Goal: Task Accomplishment & Management: Manage account settings

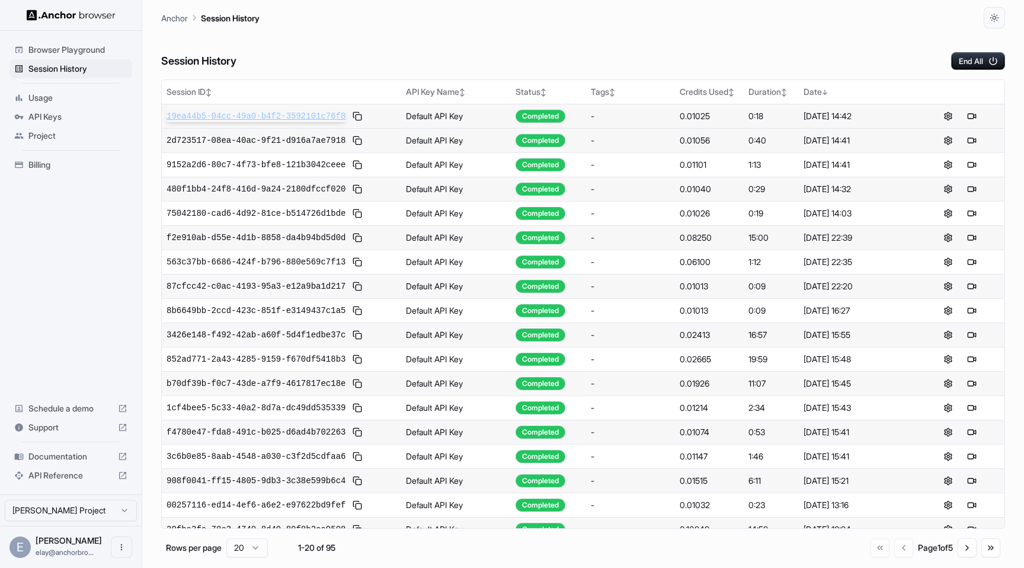
click at [202, 117] on span "19ea44b5-04cc-49a0-b4f2-3592101c76f8" at bounding box center [255, 116] width 179 height 12
click at [95, 107] on div "API Keys" at bounding box center [70, 116] width 123 height 19
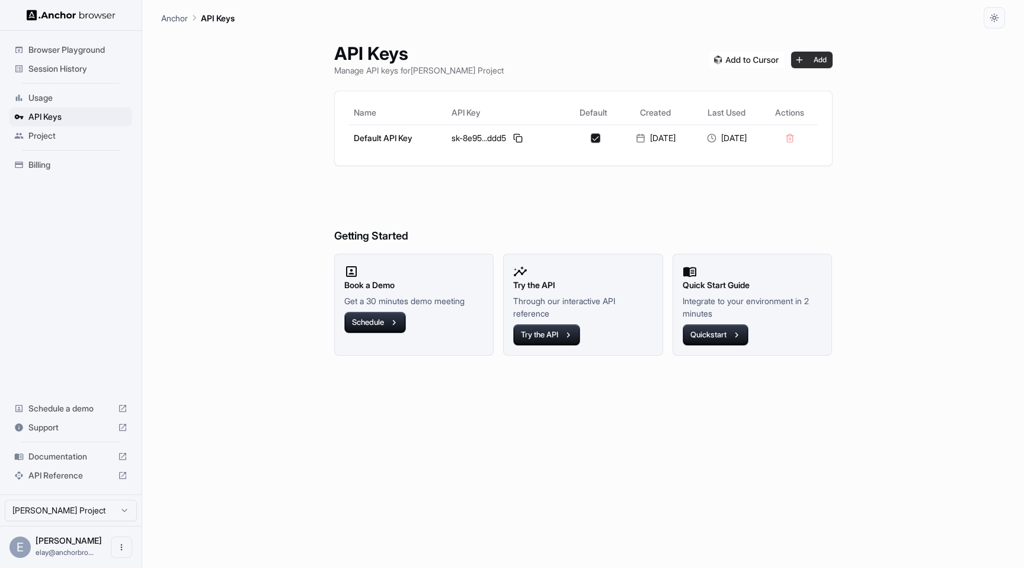
click at [829, 62] on button "Add" at bounding box center [811, 60] width 41 height 17
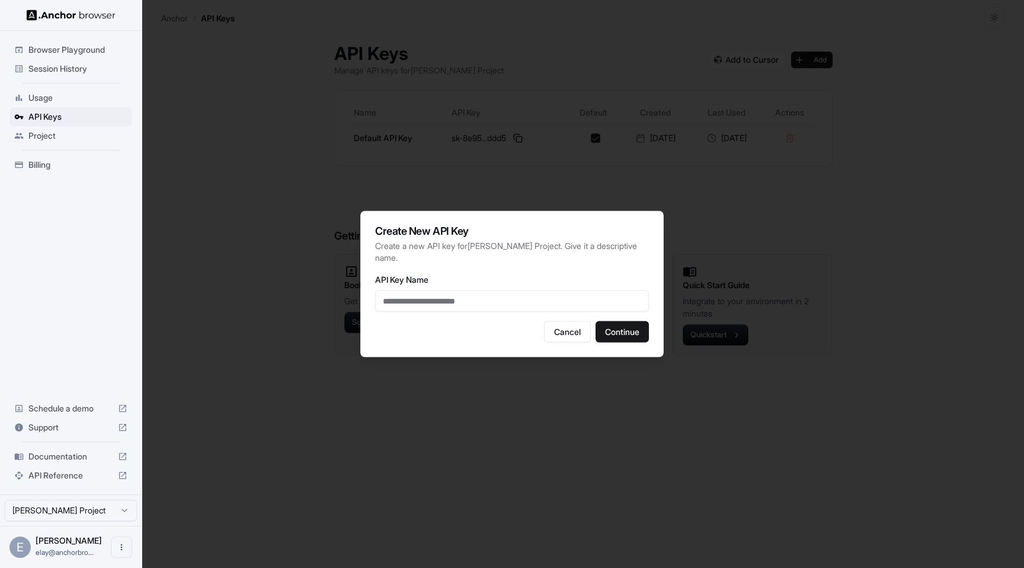
click at [510, 307] on input "API Key Name" at bounding box center [512, 300] width 274 height 21
type input "*"
type input "**********"
click at [610, 332] on button "Continue" at bounding box center [621, 331] width 53 height 21
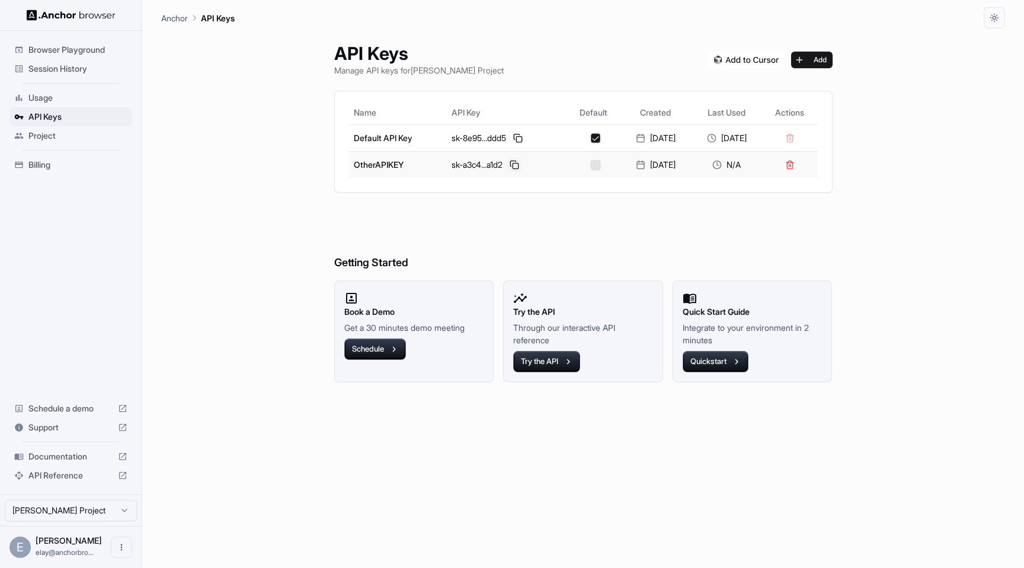
click at [510, 163] on button at bounding box center [514, 165] width 14 height 14
click at [78, 67] on span "Session History" at bounding box center [77, 69] width 99 height 12
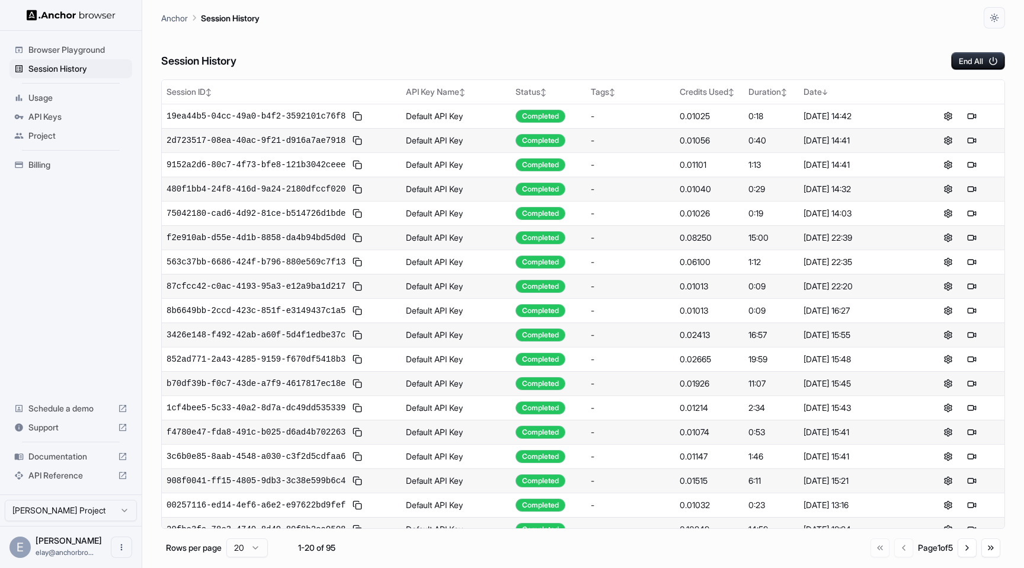
click at [285, 52] on div "Session History End All" at bounding box center [583, 48] width 844 height 41
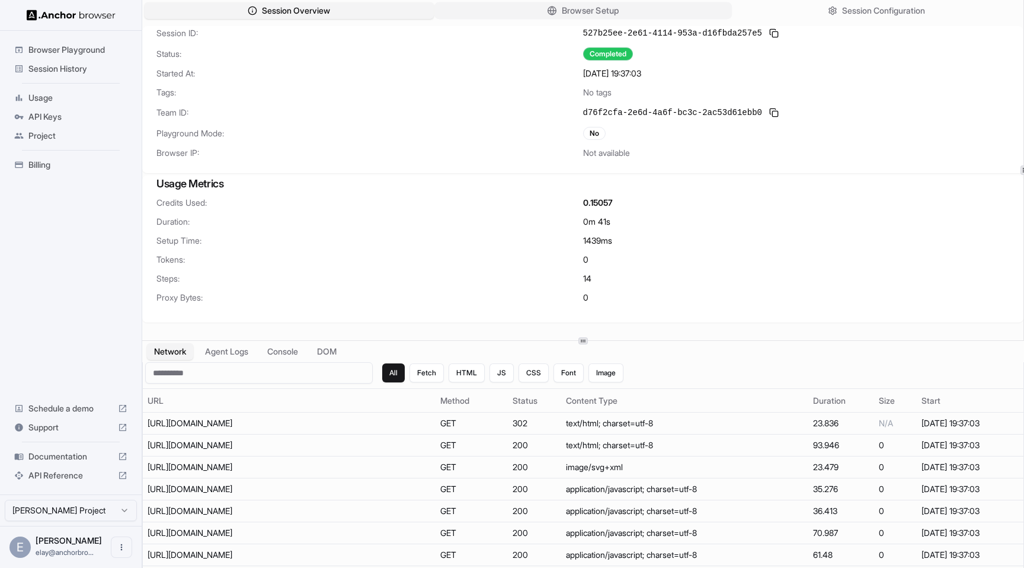
click at [566, 12] on span "Browser Setup" at bounding box center [589, 11] width 57 height 12
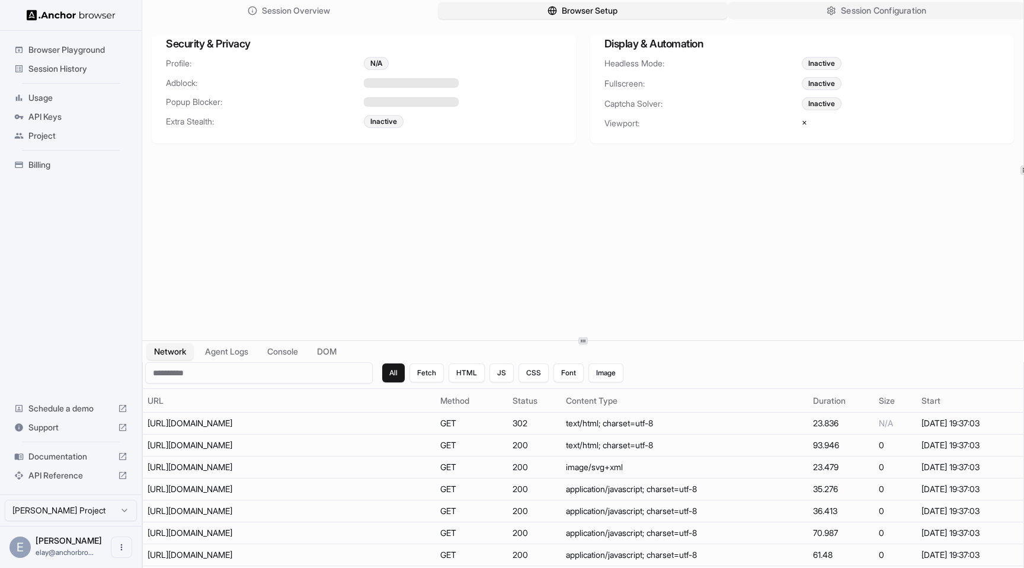
click at [830, 9] on icon "button" at bounding box center [830, 10] width 9 height 9
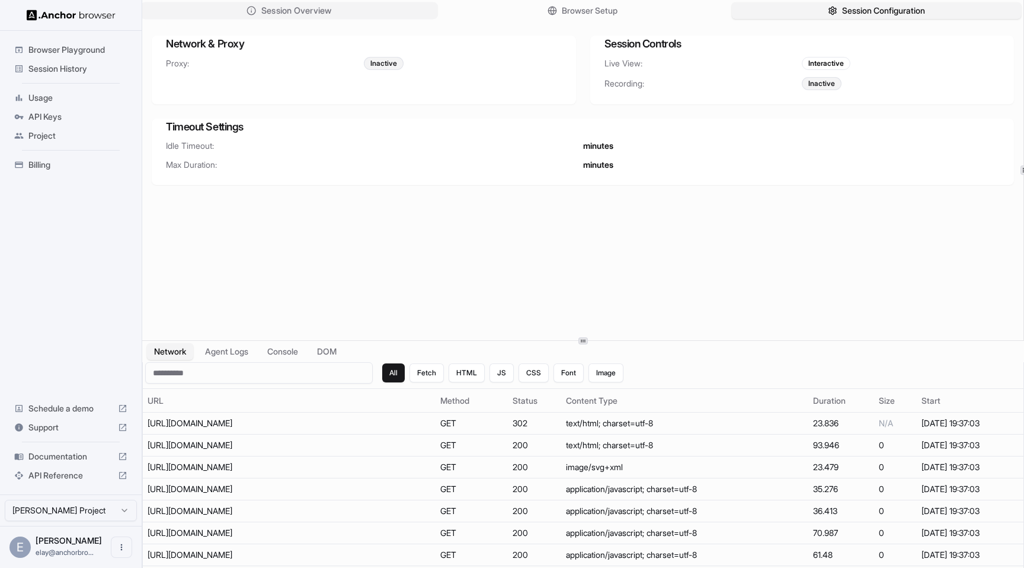
click at [326, 12] on span "Session Overview" at bounding box center [296, 11] width 70 height 12
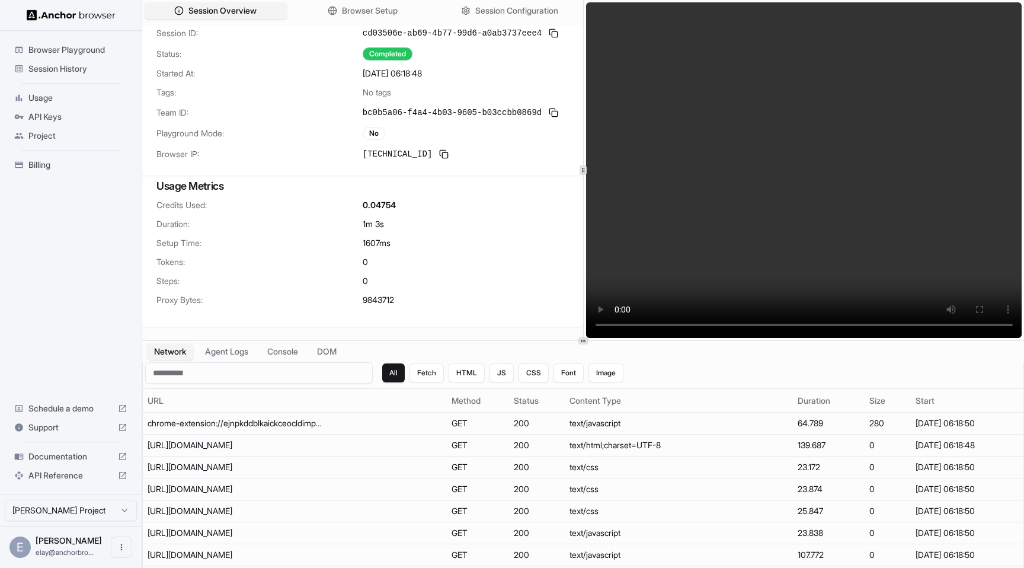
click at [387, 134] on div "No" at bounding box center [466, 133] width 206 height 13
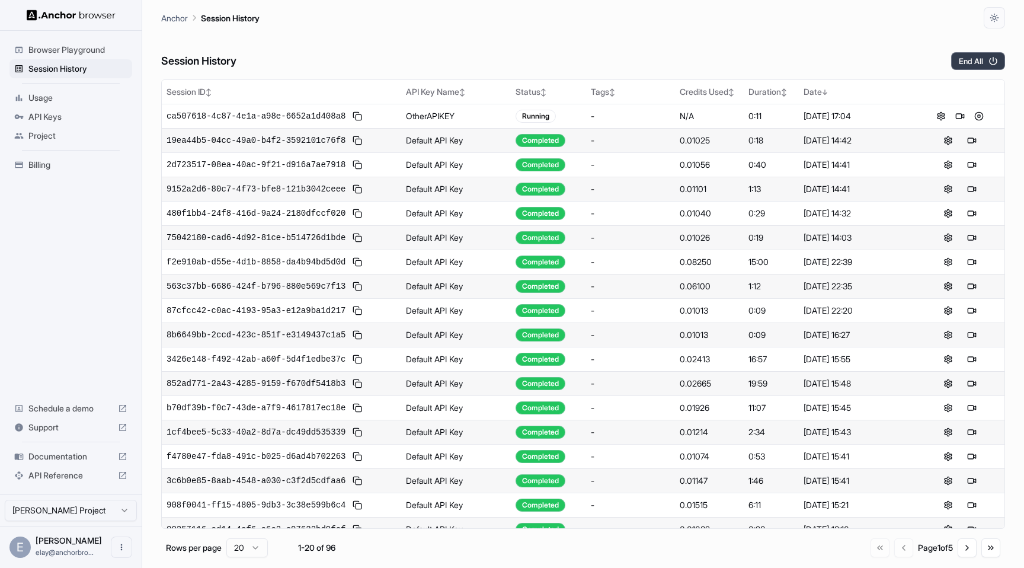
click at [974, 55] on button "End All" at bounding box center [978, 61] width 54 height 18
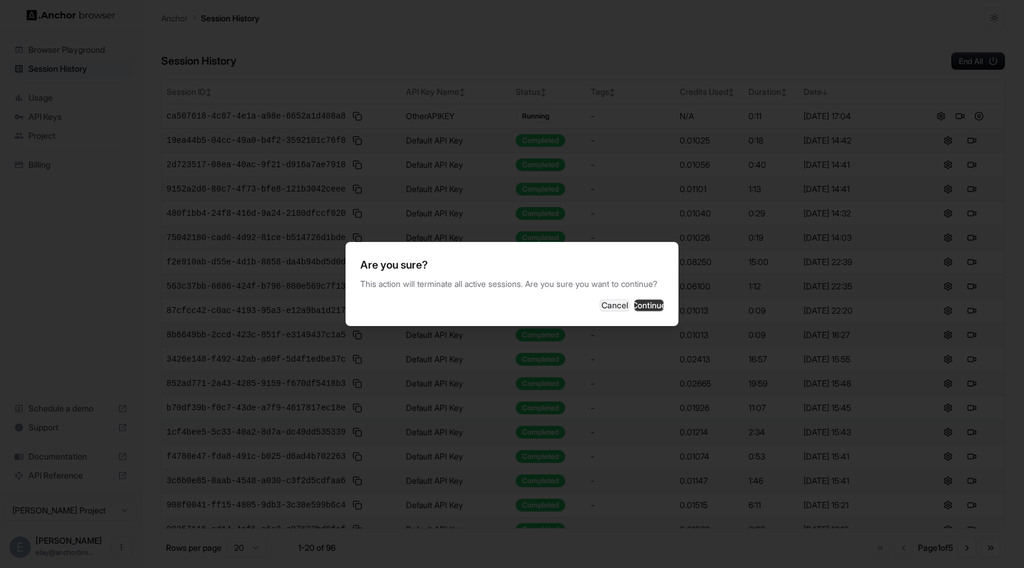
click at [634, 305] on button "Continue" at bounding box center [649, 305] width 30 height 12
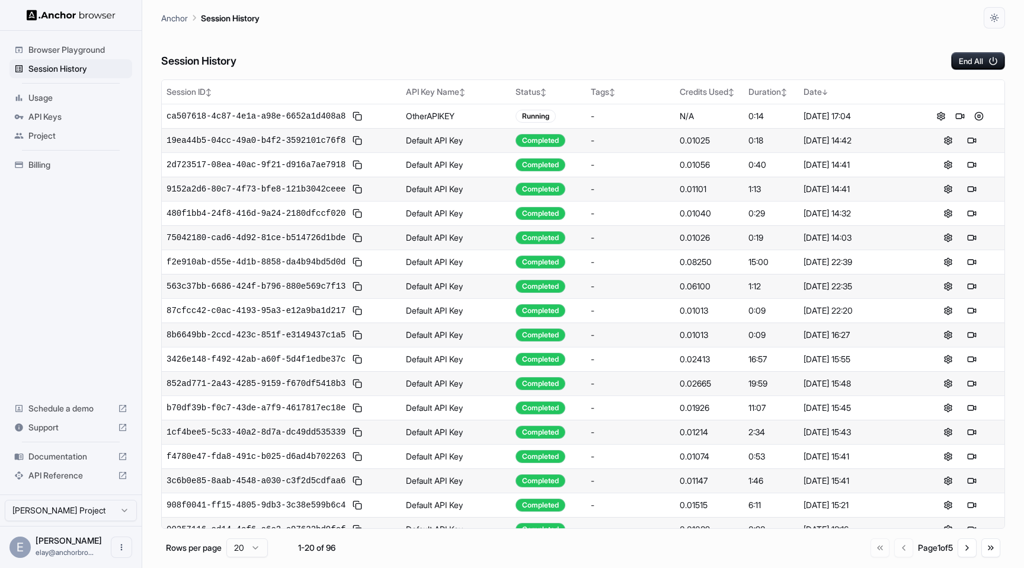
click at [569, 33] on div "Session History End All" at bounding box center [583, 48] width 844 height 41
click at [953, 60] on button "End All" at bounding box center [978, 61] width 54 height 18
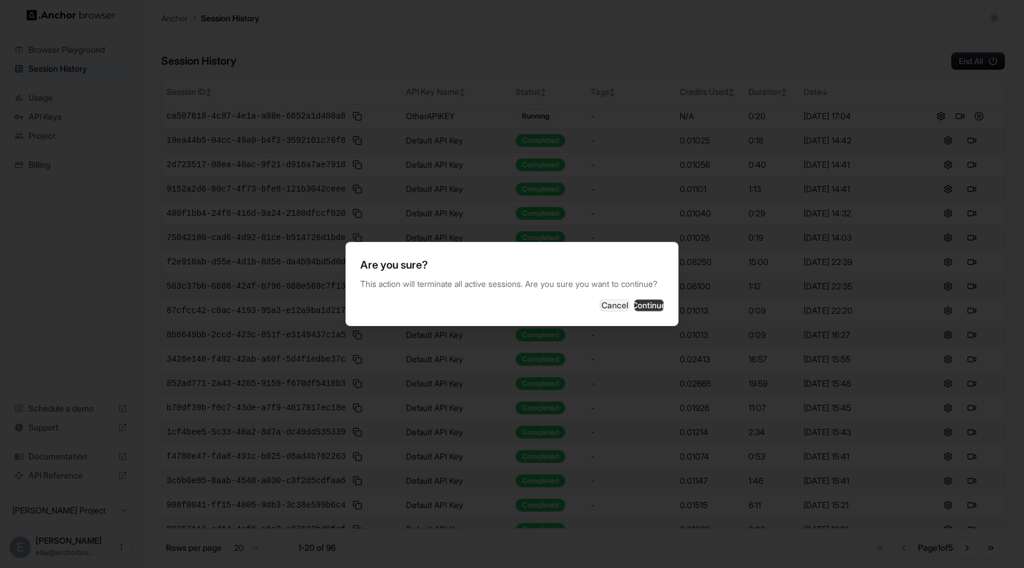
click at [652, 311] on button "Continue" at bounding box center [649, 305] width 30 height 12
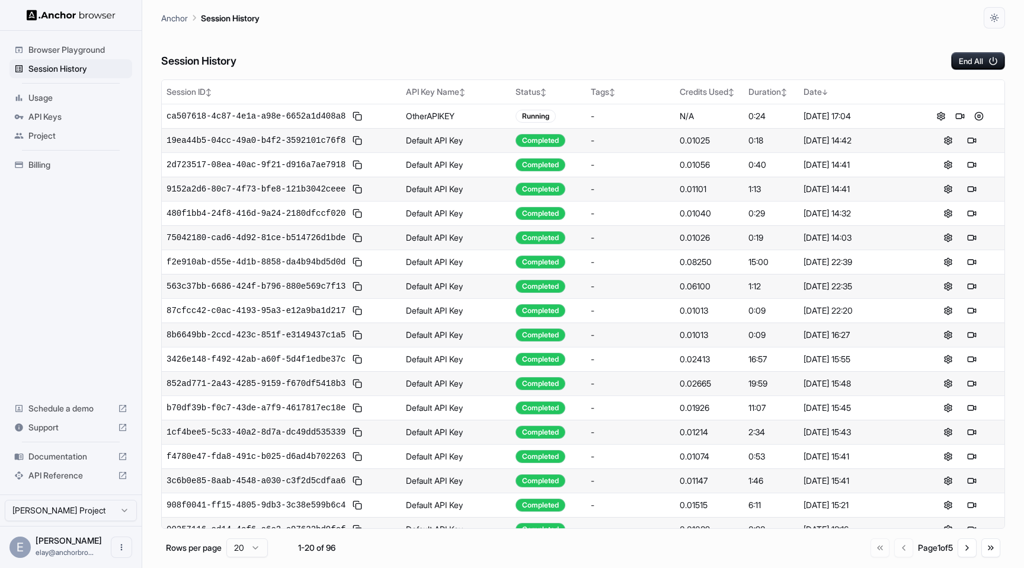
click at [502, 32] on div "Session History End All" at bounding box center [583, 48] width 844 height 41
click at [421, 37] on div "Session History End All" at bounding box center [583, 48] width 844 height 41
click at [121, 556] on button "Open menu" at bounding box center [121, 546] width 21 height 21
click at [110, 545] on div at bounding box center [99, 547] width 47 height 12
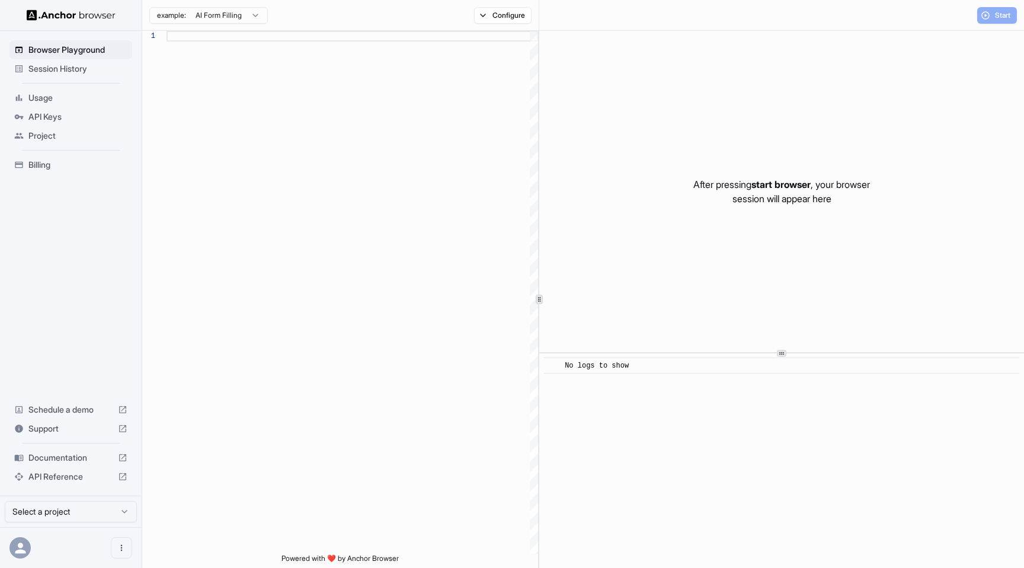
scroll to position [107, 0]
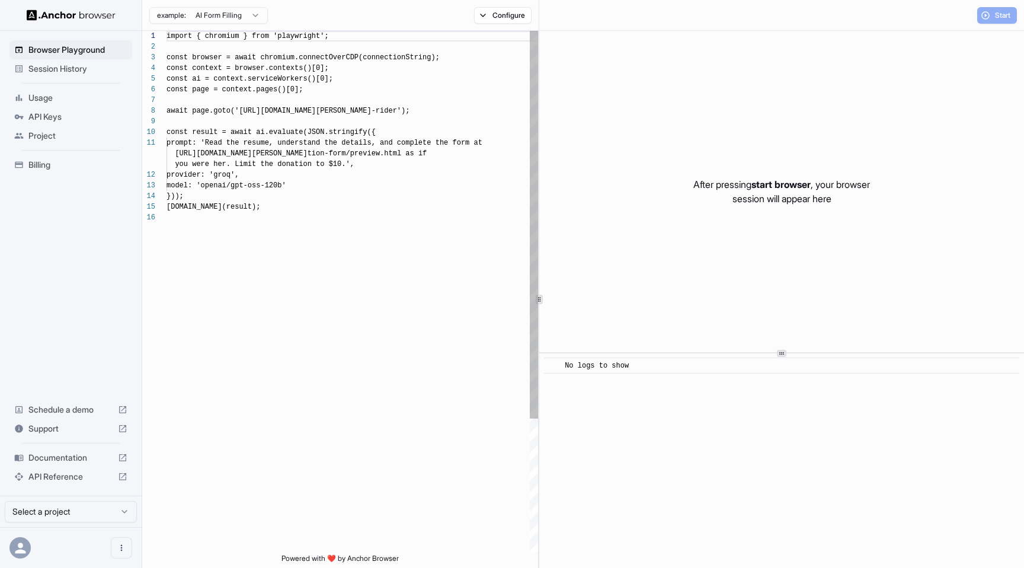
scroll to position [107, 0]
